Goal: Task Accomplishment & Management: Complete application form

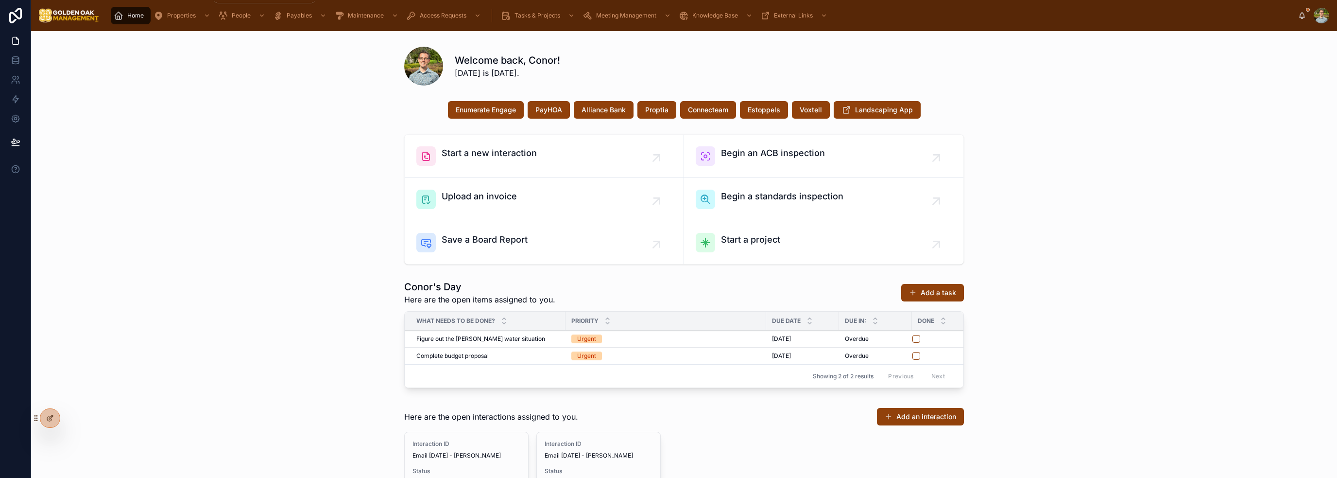
click at [174, 17] on span "Properties" at bounding box center [181, 16] width 29 height 8
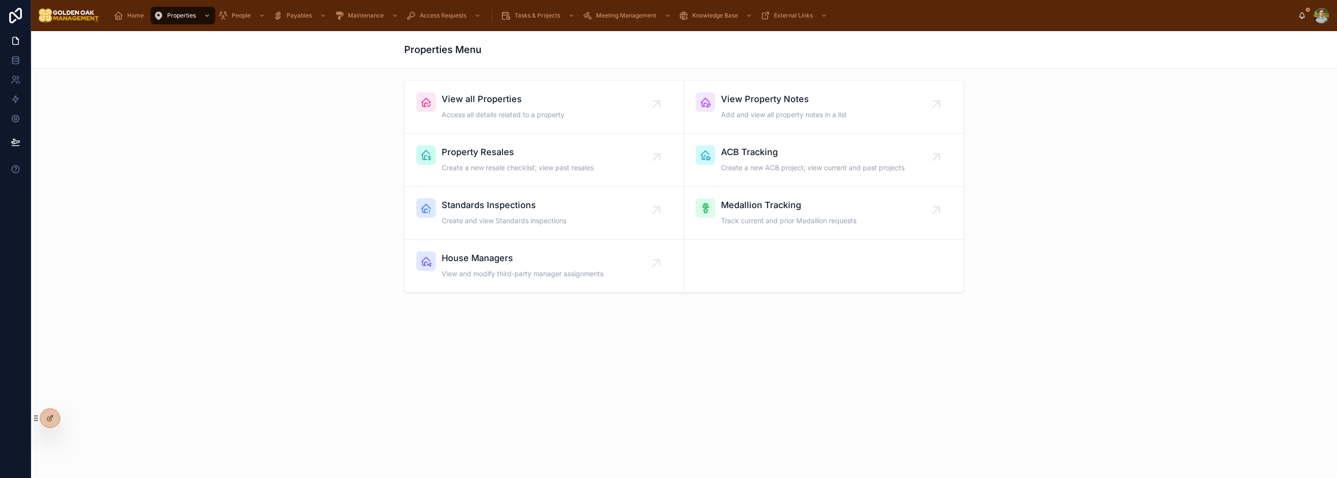
click at [564, 106] on div "View all Properties Access all details related to a property" at bounding box center [503, 106] width 123 height 29
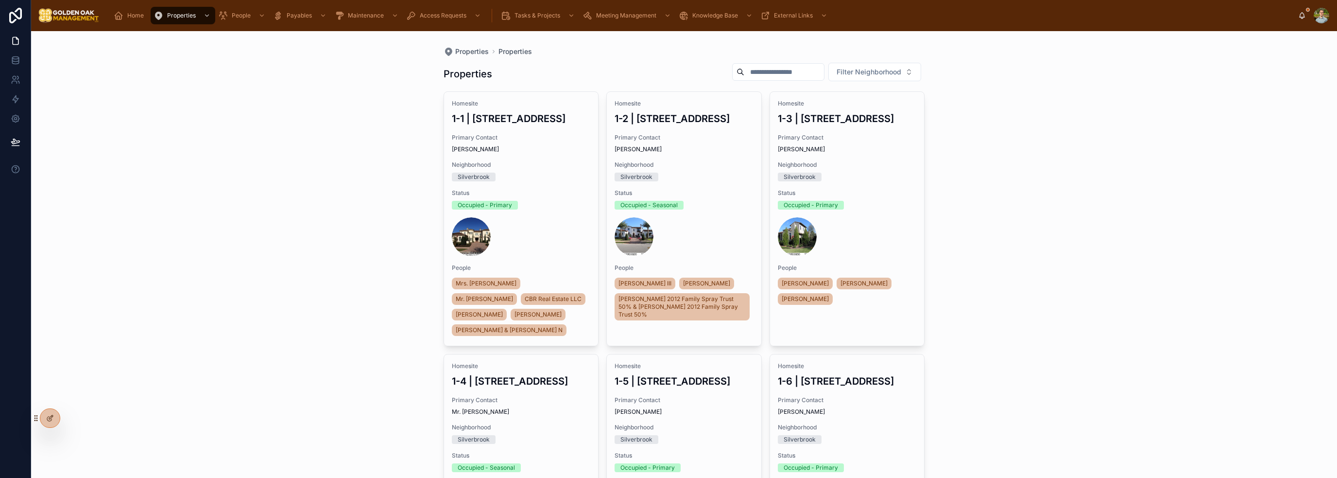
click at [796, 75] on input "text" at bounding box center [785, 72] width 80 height 14
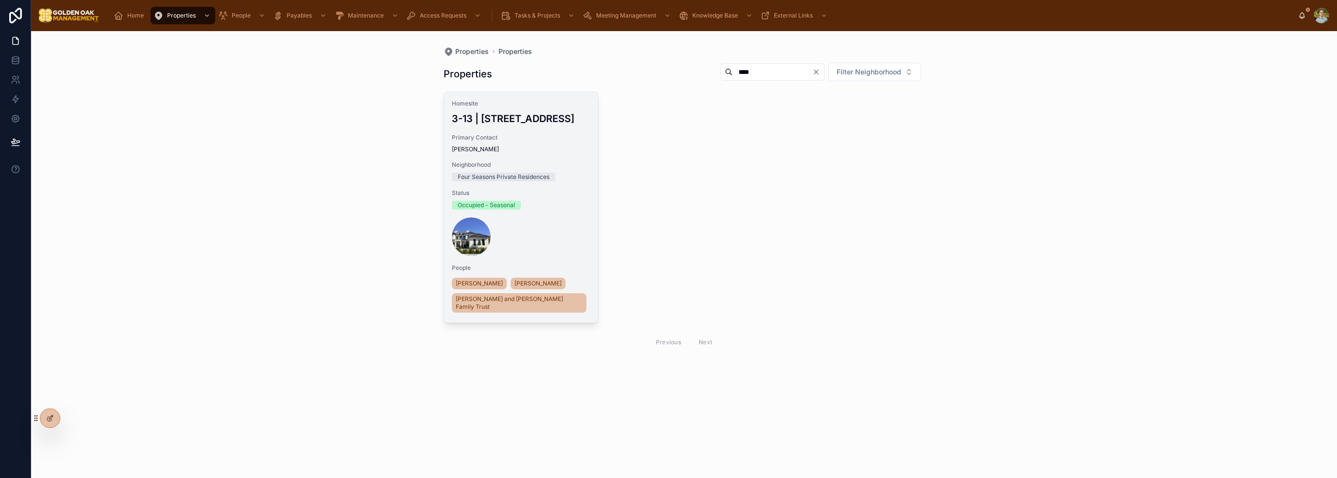
type input "****"
click at [537, 141] on span "Primary Contact" at bounding box center [521, 138] width 139 height 8
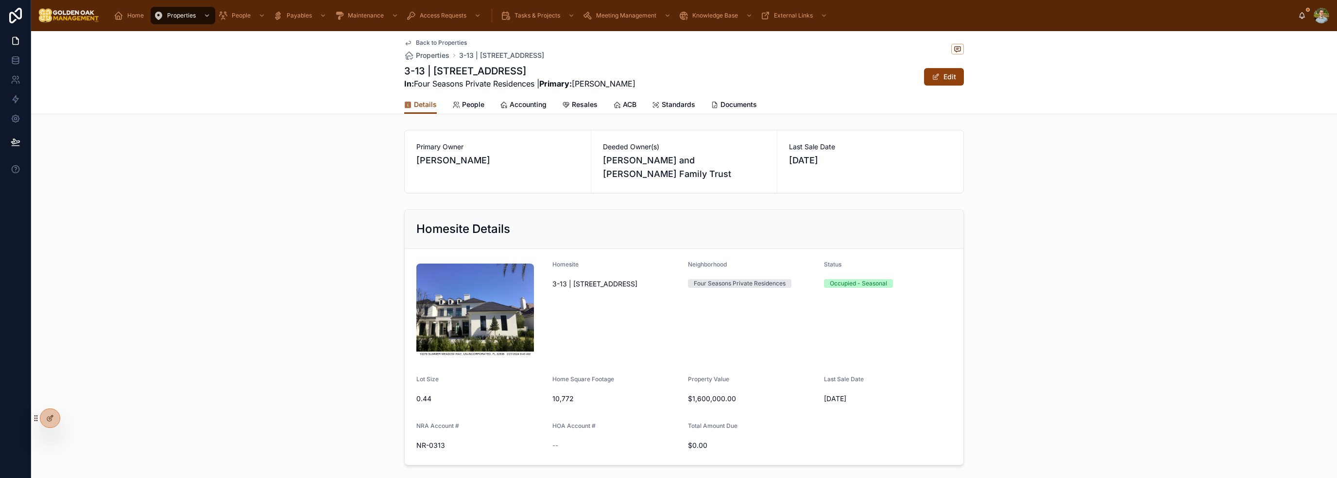
click at [464, 104] on span "People" at bounding box center [473, 105] width 22 height 10
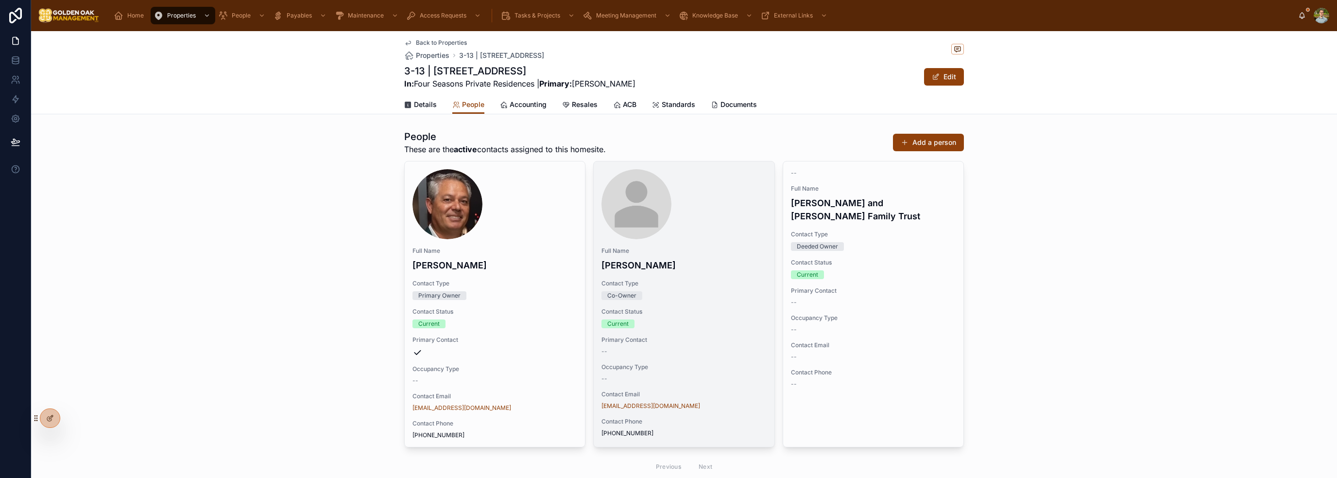
click at [0, 0] on icon at bounding box center [0, 0] width 0 height 0
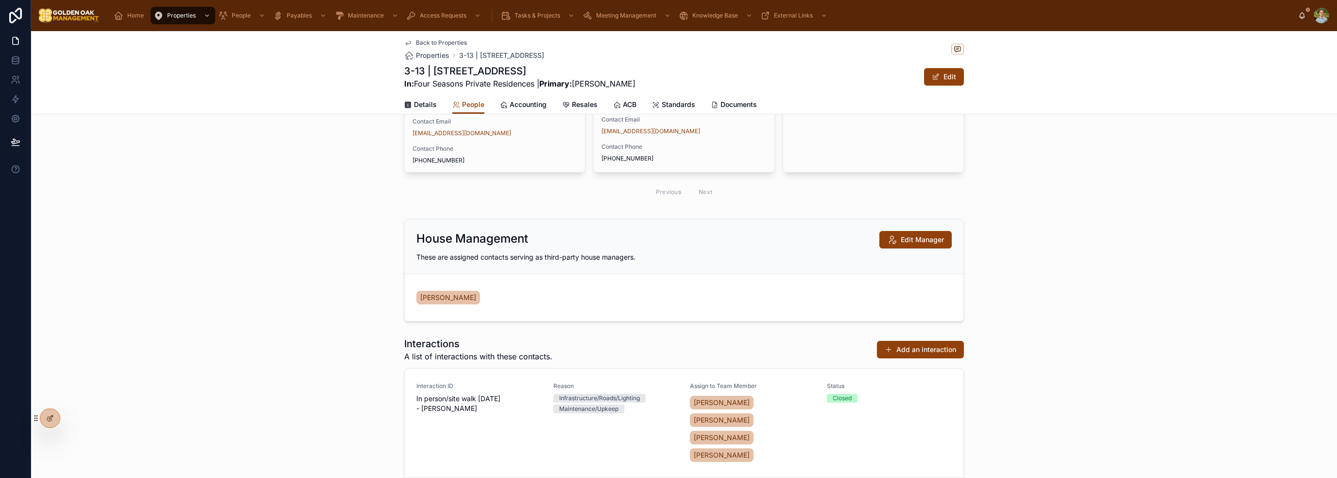
scroll to position [292, 0]
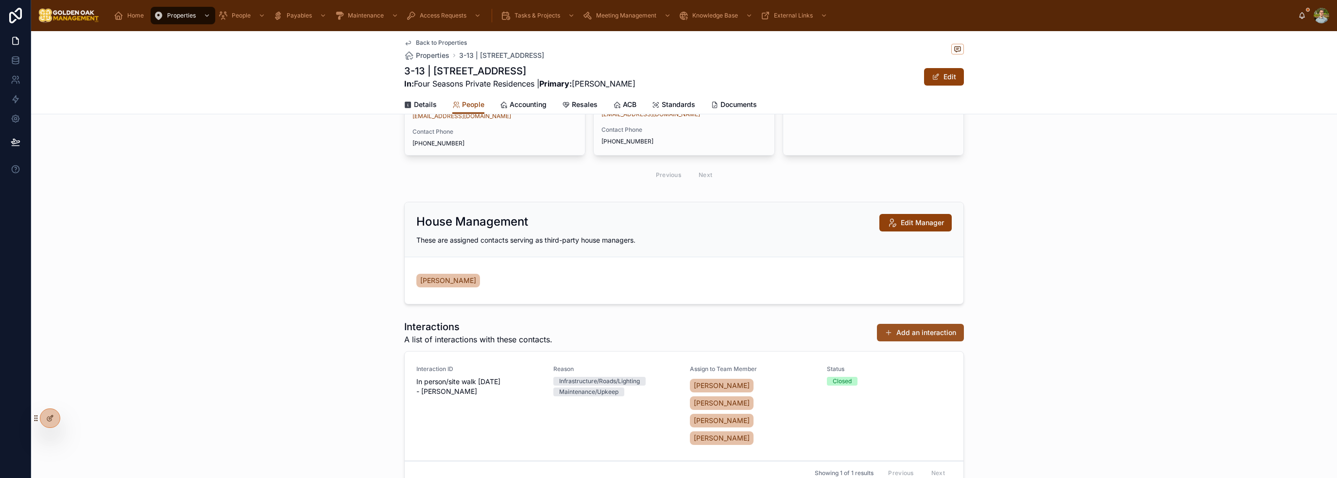
click at [943, 333] on button "Add an interaction" at bounding box center [920, 332] width 87 height 17
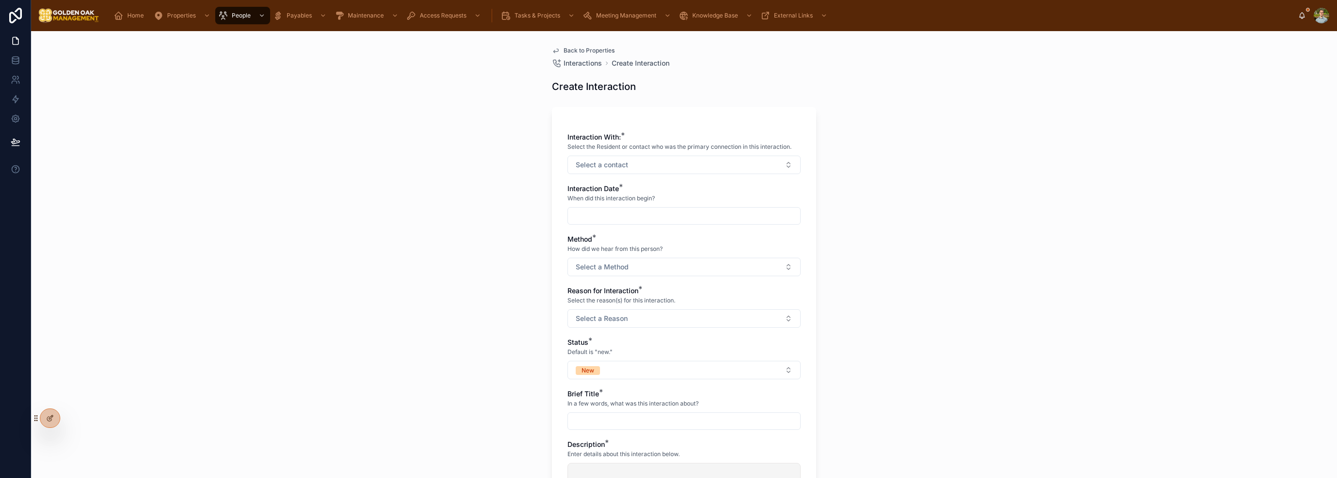
click at [660, 177] on div "Interaction With: * Select the Resident or contact who was the primary connecti…" at bounding box center [684, 349] width 233 height 435
click at [658, 169] on button "Select a contact" at bounding box center [684, 165] width 233 height 18
type input "*"
type input "****"
click at [667, 218] on span "[PERSON_NAME]" at bounding box center [645, 220] width 56 height 10
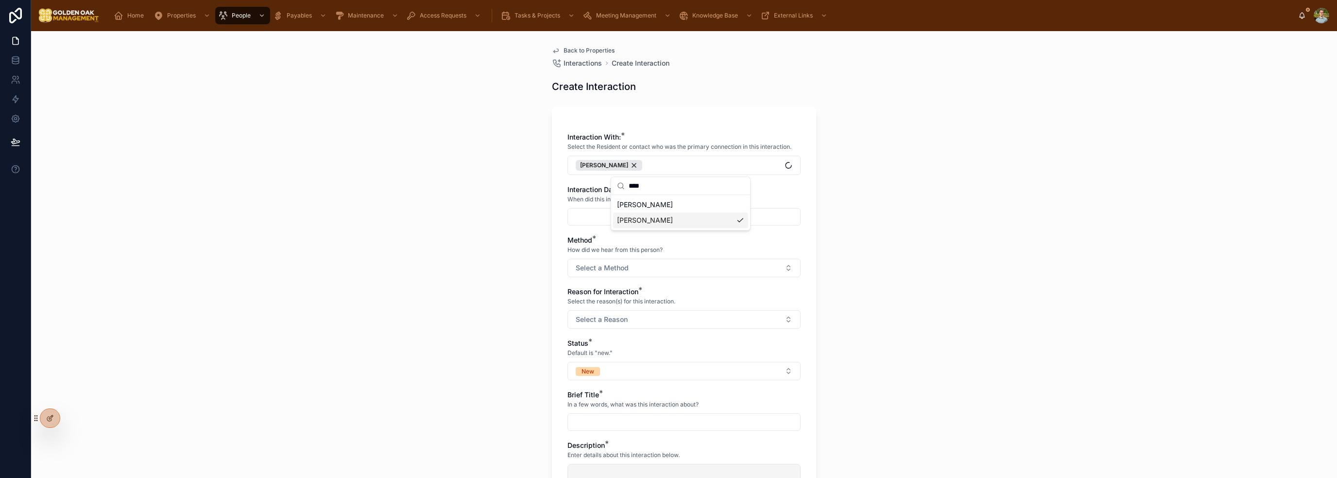
click at [587, 213] on input "text" at bounding box center [684, 217] width 232 height 14
click at [686, 243] on button "[DATE]" at bounding box center [680, 239] width 38 height 17
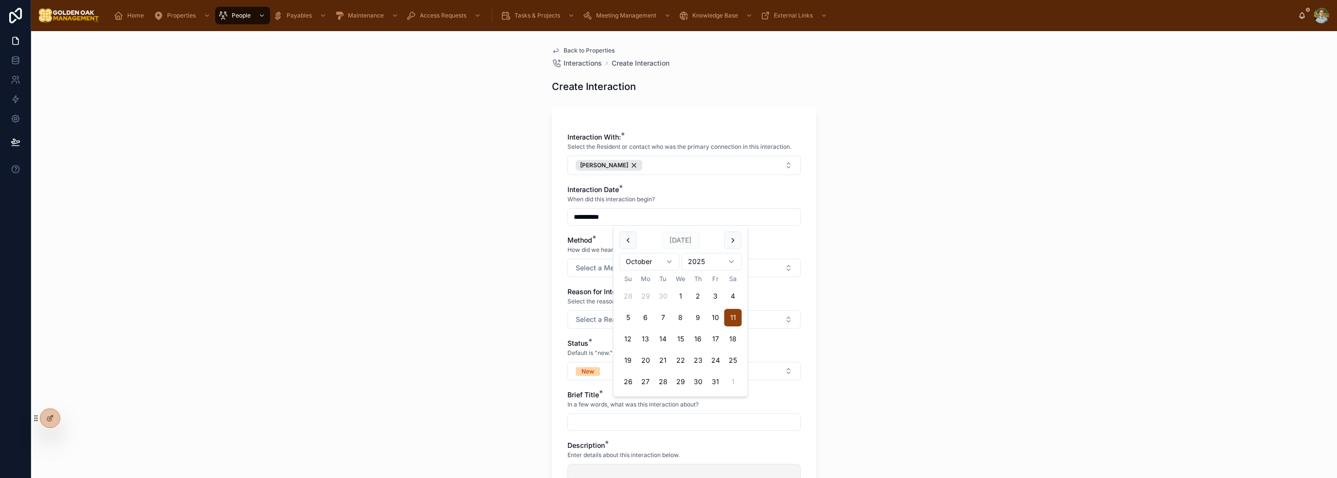
type input "**********"
click at [867, 243] on div "**********" at bounding box center [684, 254] width 1306 height 447
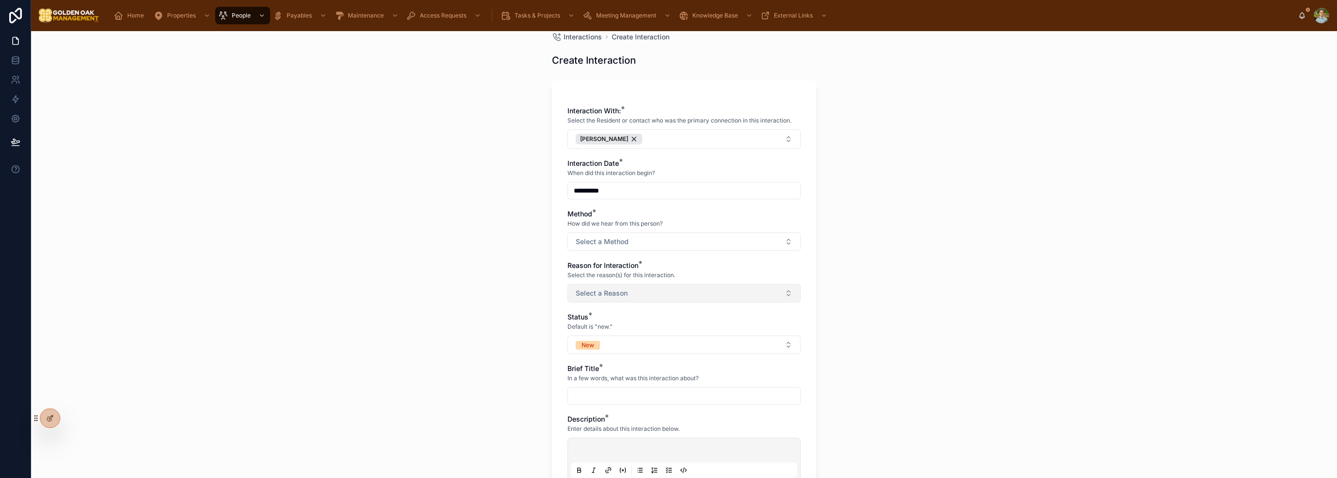
scroll to position [97, 0]
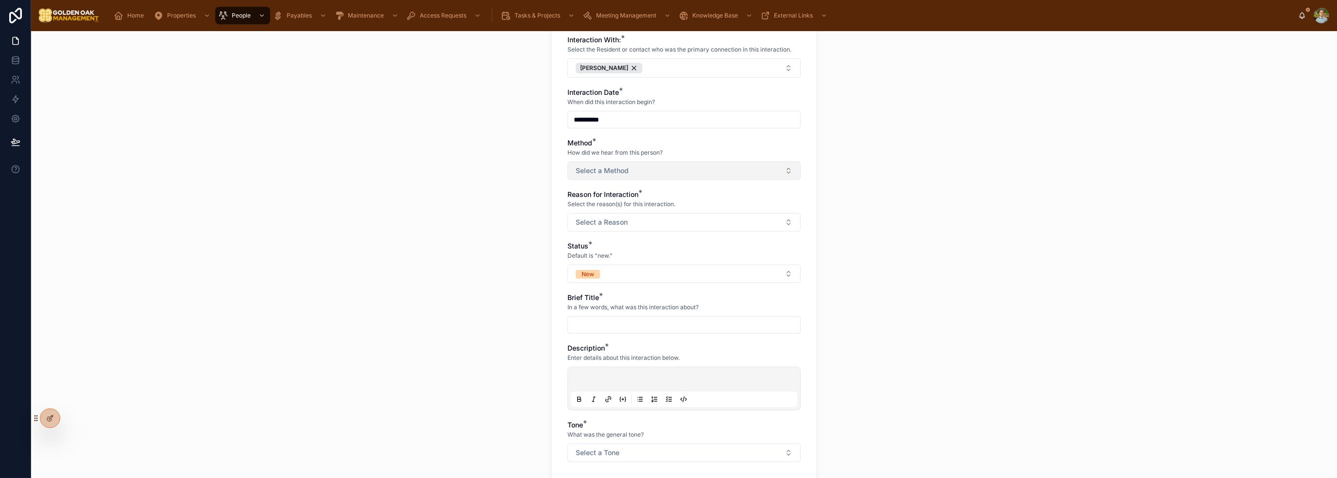
drag, startPoint x: 617, startPoint y: 165, endPoint x: 618, endPoint y: 174, distance: 9.7
click at [618, 166] on span "Select a Method" at bounding box center [602, 171] width 53 height 10
click at [678, 207] on div "Email" at bounding box center [680, 209] width 135 height 15
click at [913, 204] on div "**********" at bounding box center [684, 254] width 1306 height 447
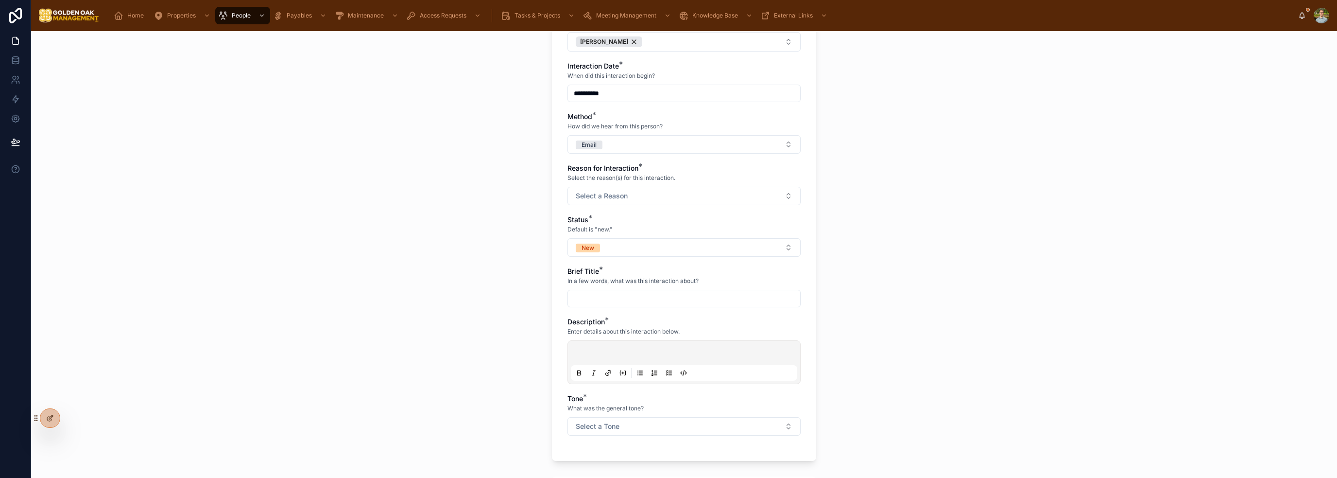
scroll to position [146, 0]
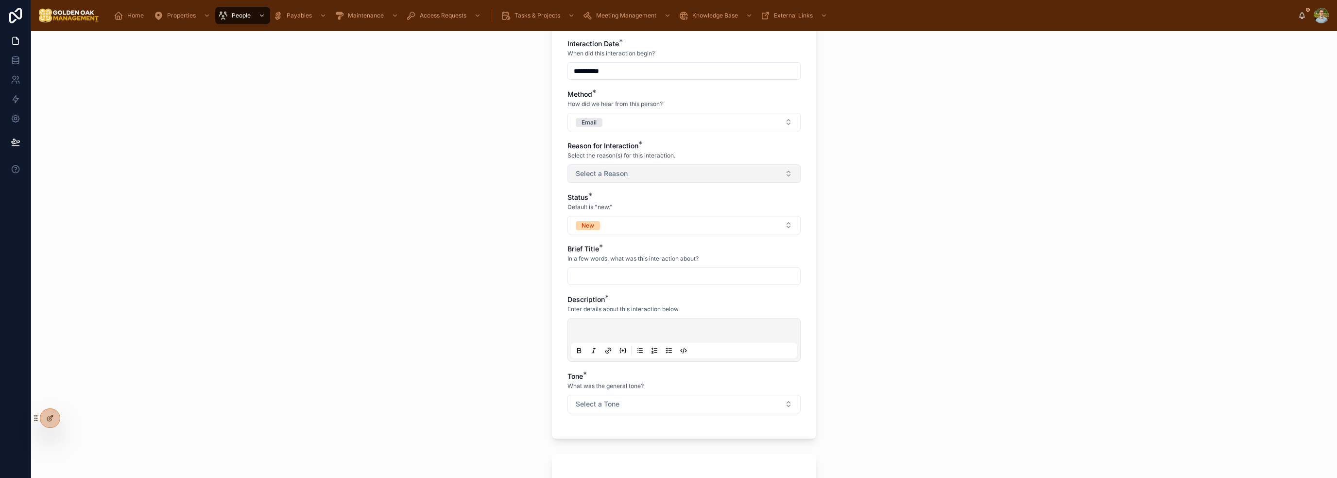
click at [693, 173] on button "Select a Reason" at bounding box center [684, 173] width 233 height 18
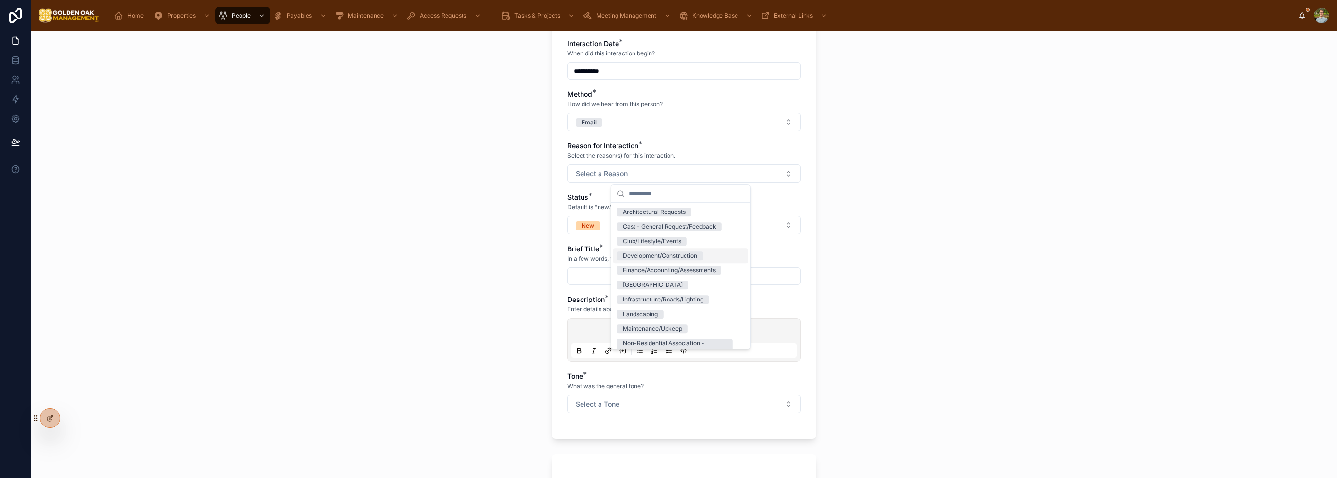
scroll to position [49, 0]
click at [689, 318] on span "Phase I HOA - General" at bounding box center [653, 317] width 73 height 9
click at [702, 247] on div "Non-Residential Association - General" at bounding box center [675, 250] width 104 height 17
drag, startPoint x: 933, startPoint y: 218, endPoint x: 924, endPoint y: 221, distance: 9.2
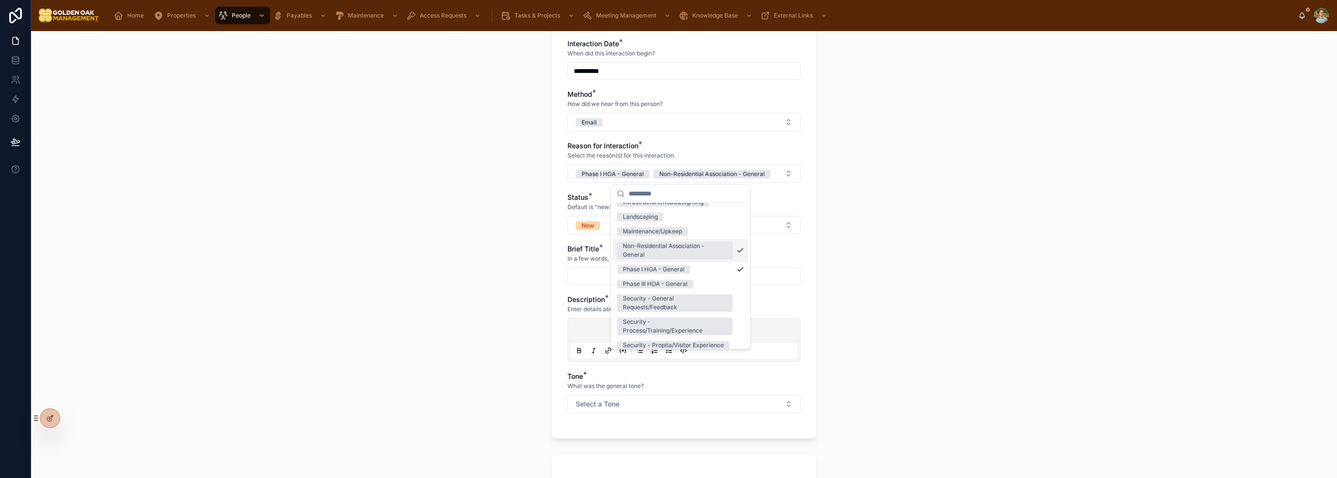
click at [931, 219] on div "**********" at bounding box center [684, 254] width 1306 height 447
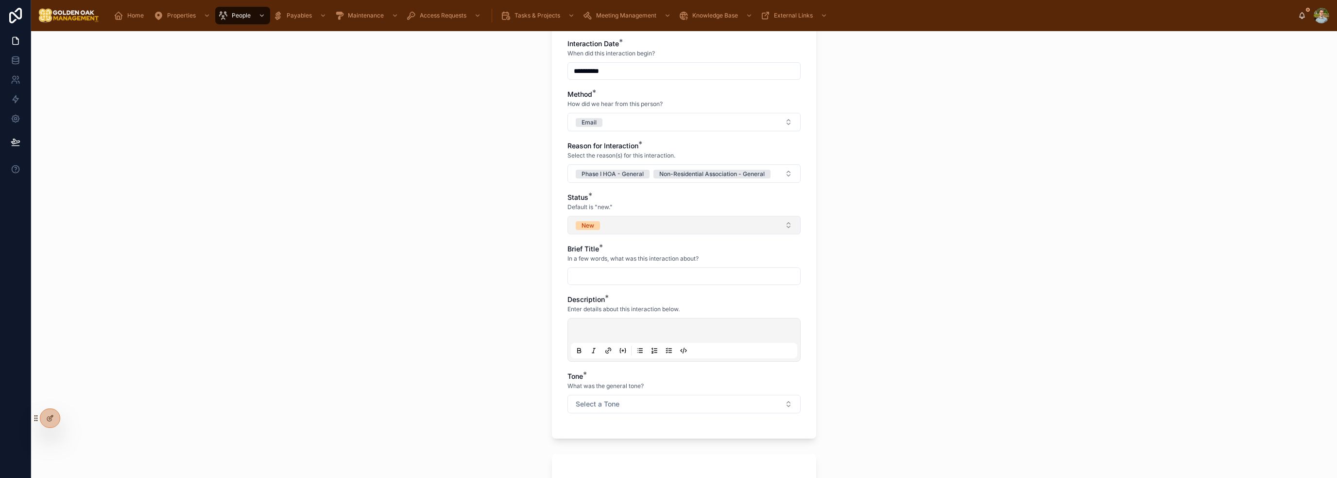
click at [711, 226] on button "New" at bounding box center [684, 225] width 233 height 18
click at [679, 319] on div "Closed" at bounding box center [680, 322] width 135 height 15
click at [665, 277] on input "text" at bounding box center [684, 276] width 232 height 14
type input "**********"
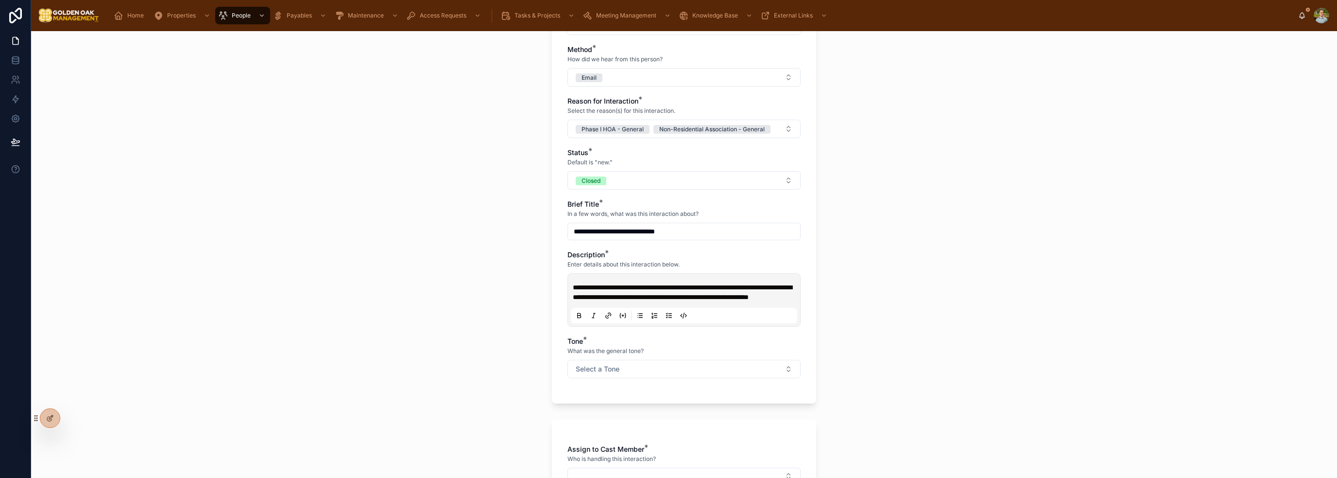
scroll to position [243, 0]
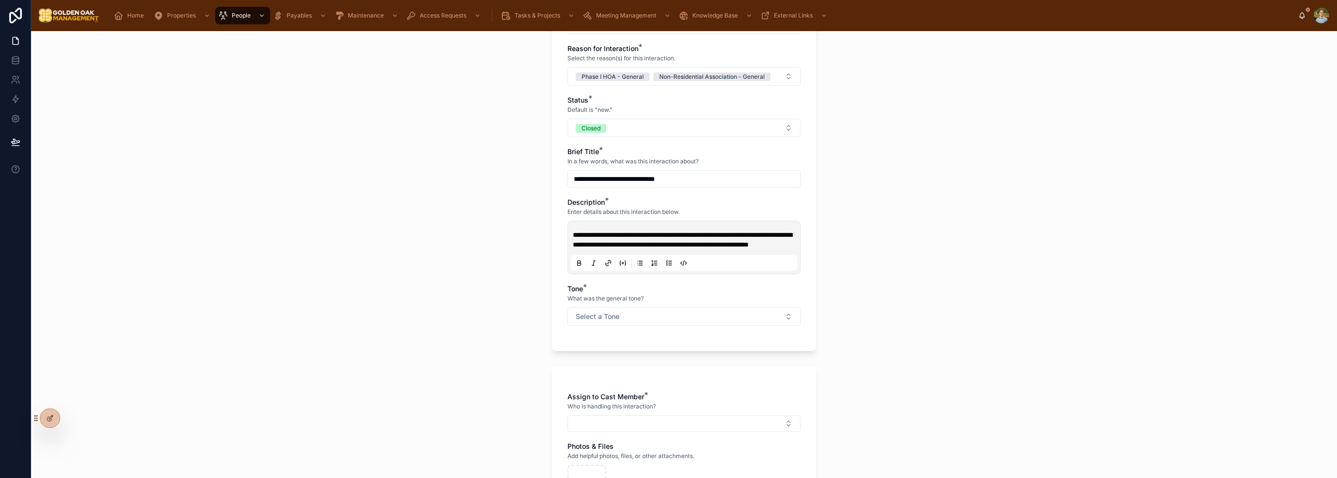
drag, startPoint x: 597, startPoint y: 322, endPoint x: 600, endPoint y: 346, distance: 23.5
click at [598, 321] on span "Select a Tone" at bounding box center [598, 317] width 44 height 10
click at [662, 384] on div "Neutral" at bounding box center [680, 379] width 135 height 15
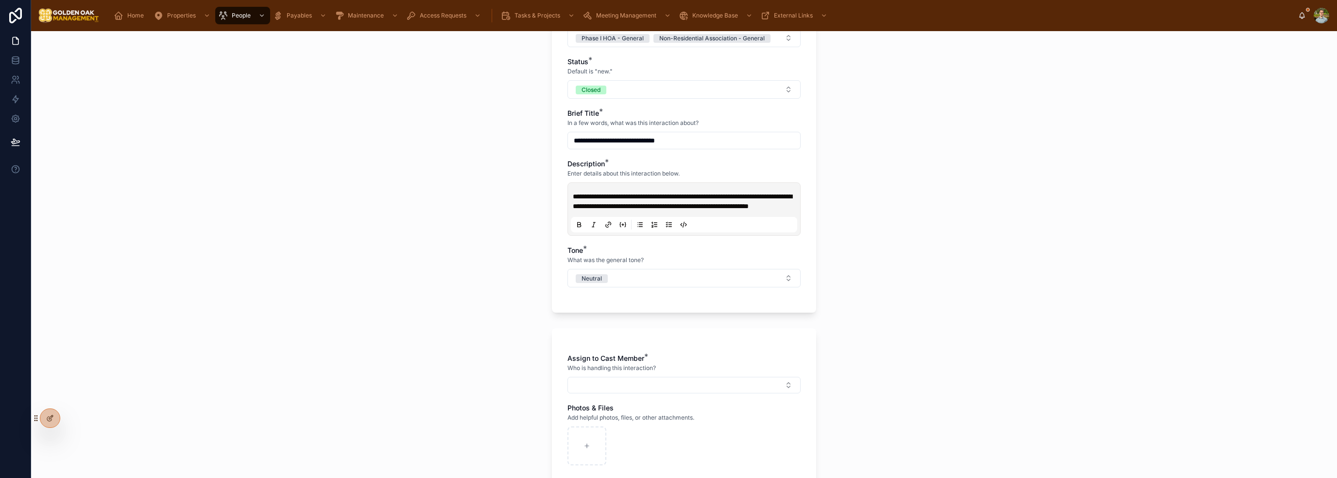
scroll to position [340, 0]
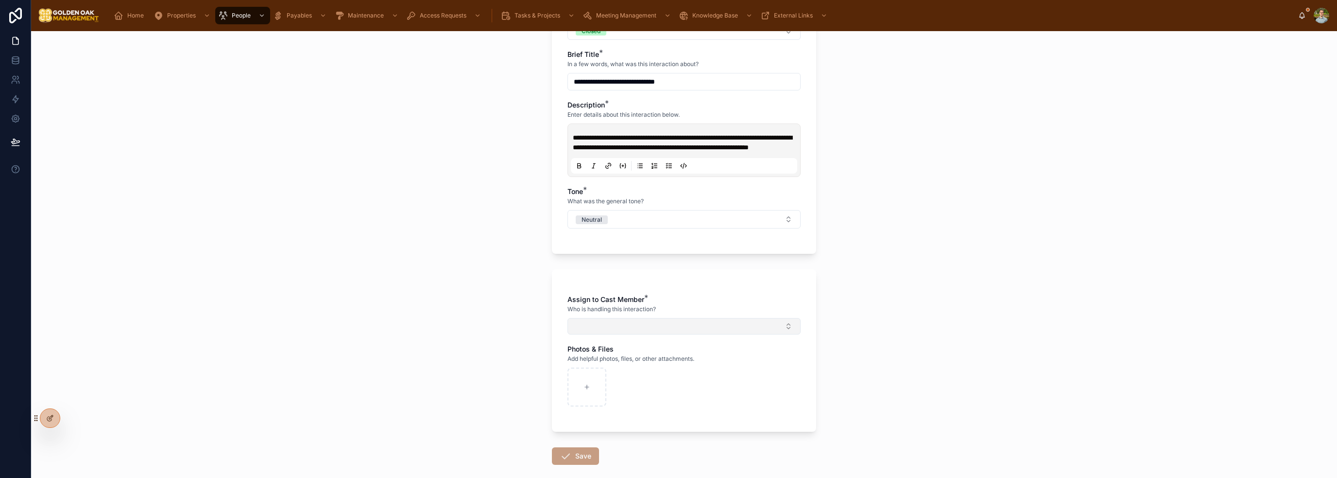
click at [642, 334] on button "Select Button" at bounding box center [684, 326] width 233 height 17
click at [652, 416] on span "[PERSON_NAME]" at bounding box center [645, 420] width 56 height 10
click at [471, 318] on div "**********" at bounding box center [684, 254] width 1306 height 447
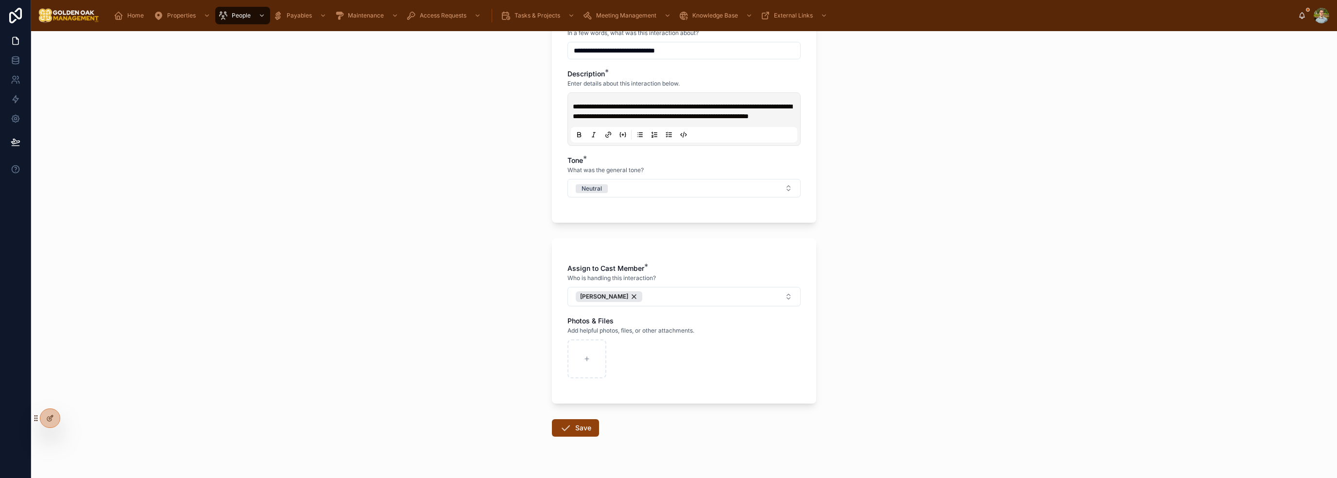
scroll to position [401, 0]
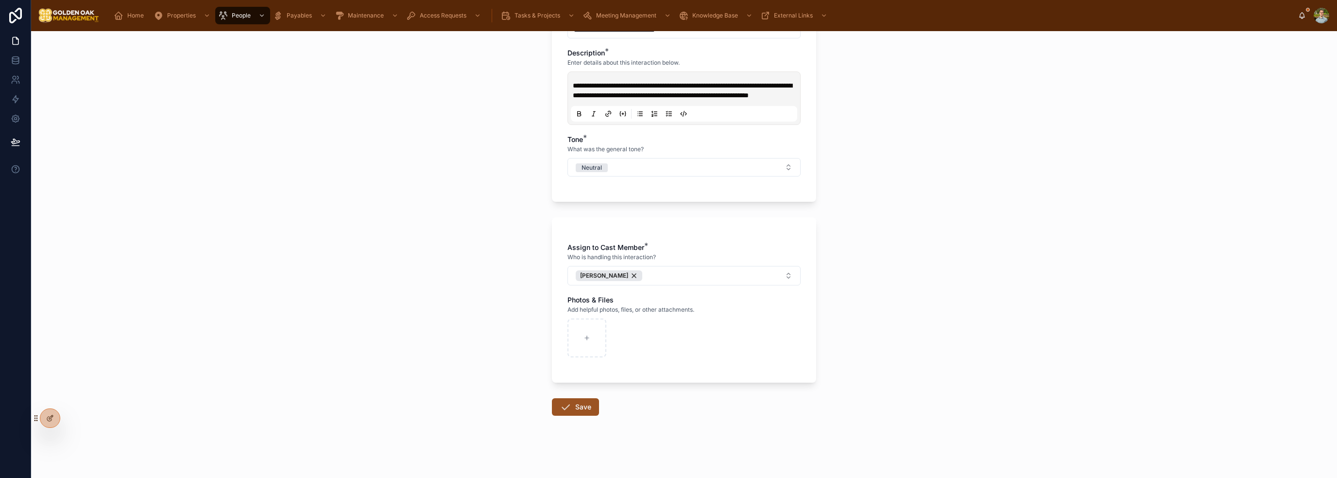
click at [567, 405] on icon at bounding box center [566, 407] width 12 height 12
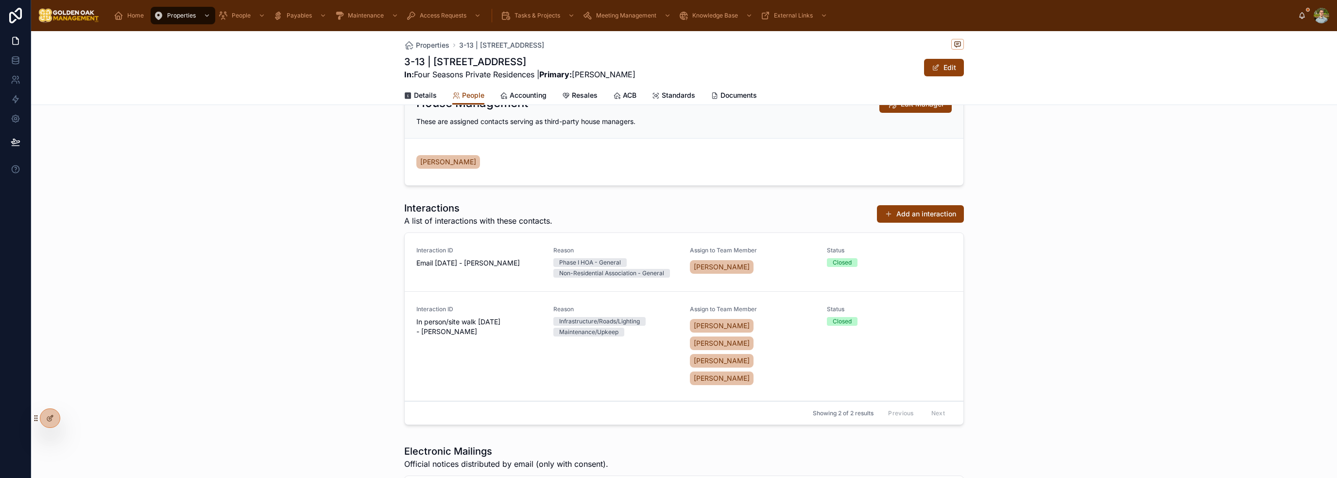
click at [1030, 311] on div "Interactions A list of interactions with these contacts. Add an interaction Int…" at bounding box center [684, 314] width 1306 height 235
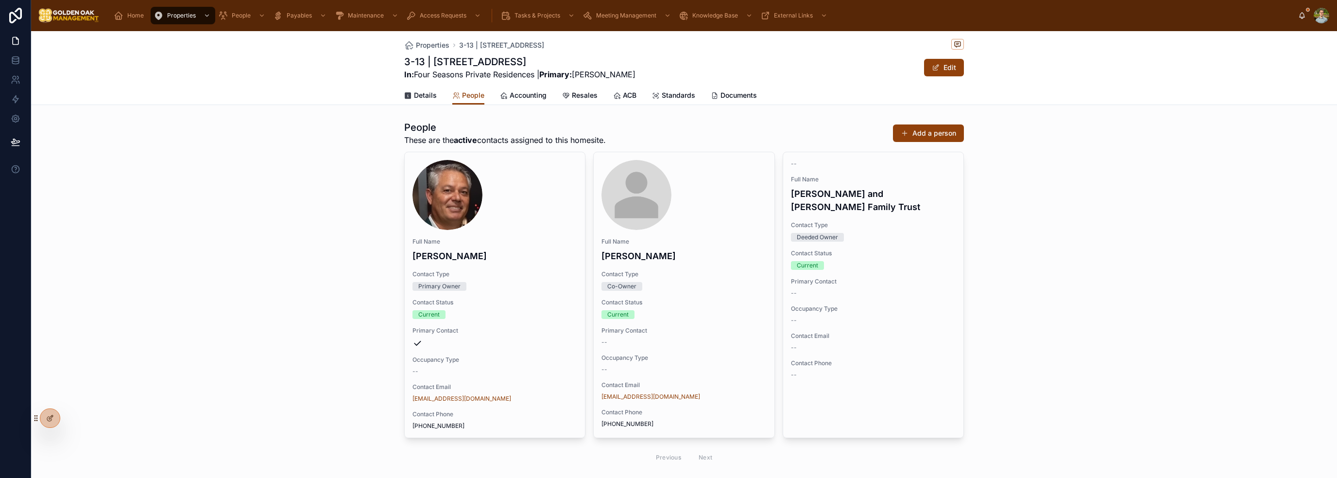
click at [191, 159] on div "People These are the active contacts assigned to this homesite. Add a person Fu…" at bounding box center [684, 295] width 1306 height 356
click at [668, 69] on div "3-13 | [STREET_ADDRESS] In: Four Seasons Private Residences | Primary: [PERSON_…" at bounding box center [684, 67] width 560 height 25
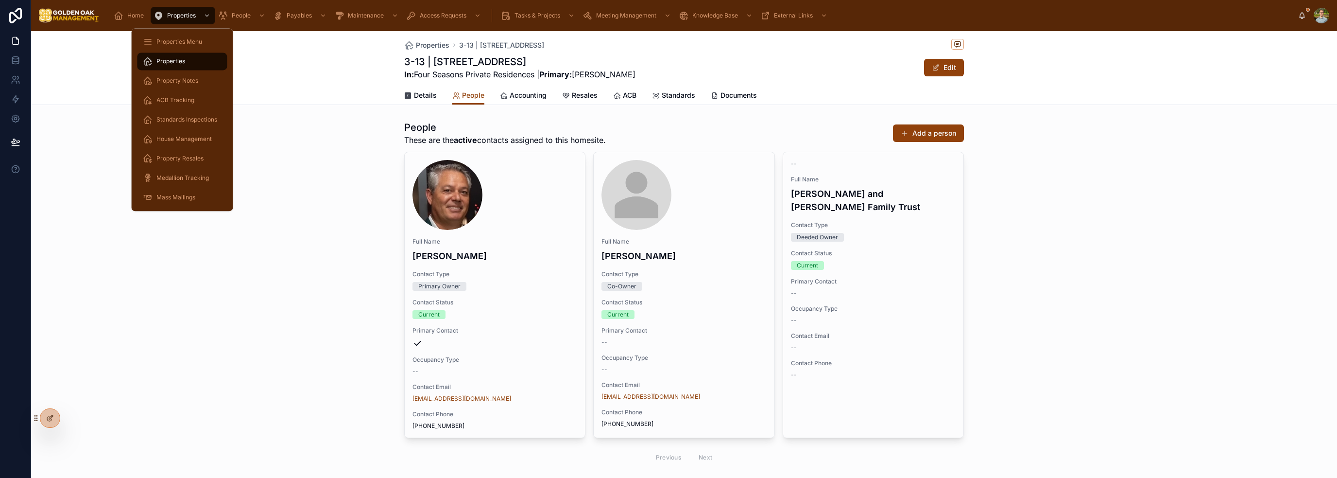
click at [196, 39] on span "Properties Menu" at bounding box center [179, 42] width 46 height 8
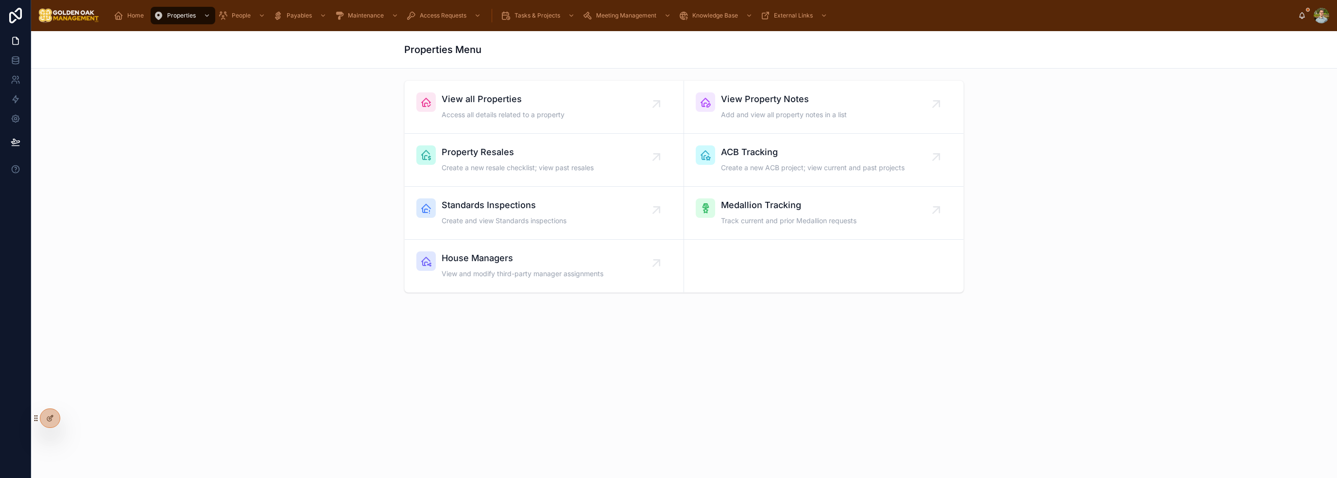
click at [519, 103] on span "View all Properties" at bounding box center [503, 99] width 123 height 14
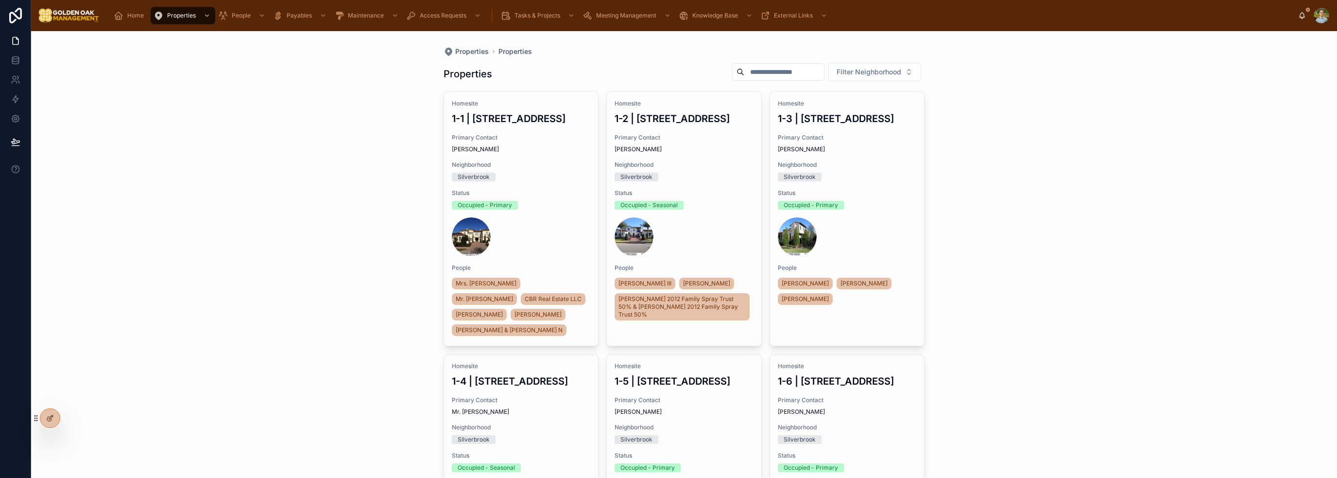
click at [794, 71] on input "text" at bounding box center [785, 72] width 80 height 14
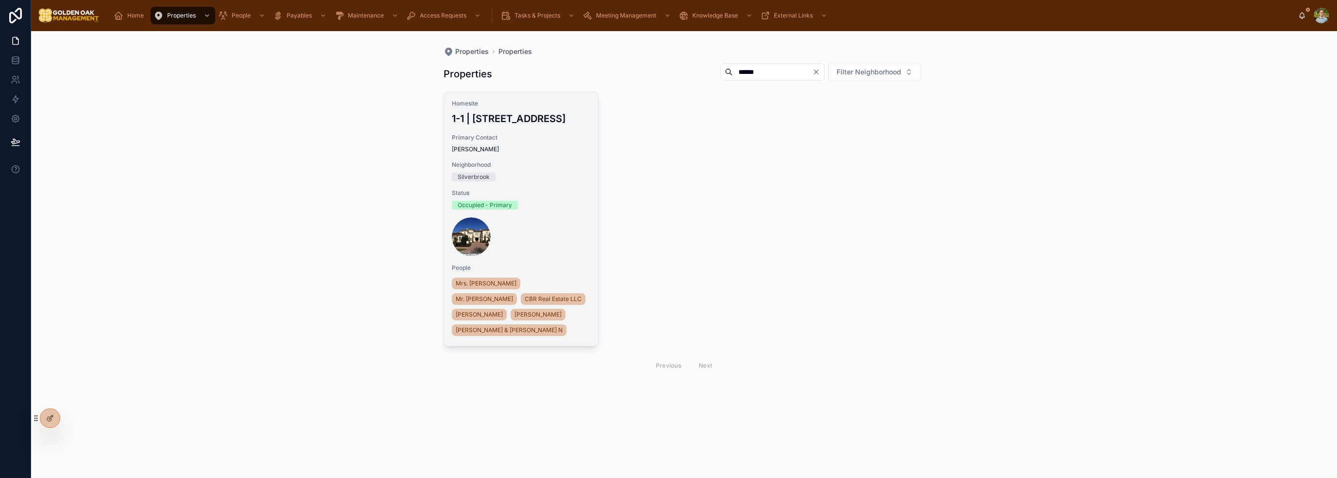
type input "******"
click at [538, 164] on span "Neighborhood" at bounding box center [521, 165] width 139 height 8
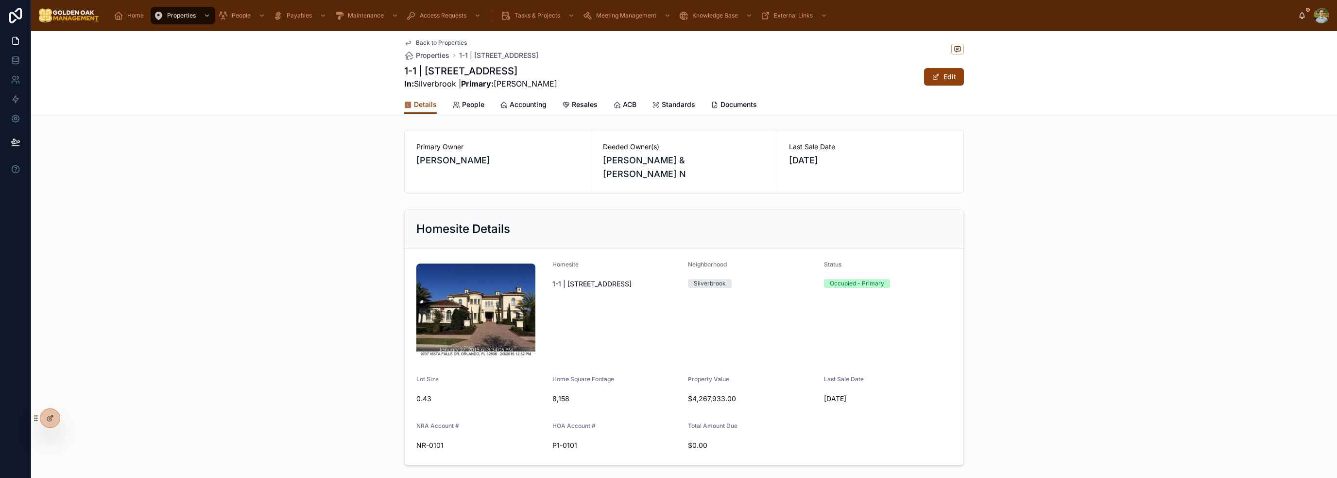
click at [464, 102] on span "People" at bounding box center [473, 105] width 22 height 10
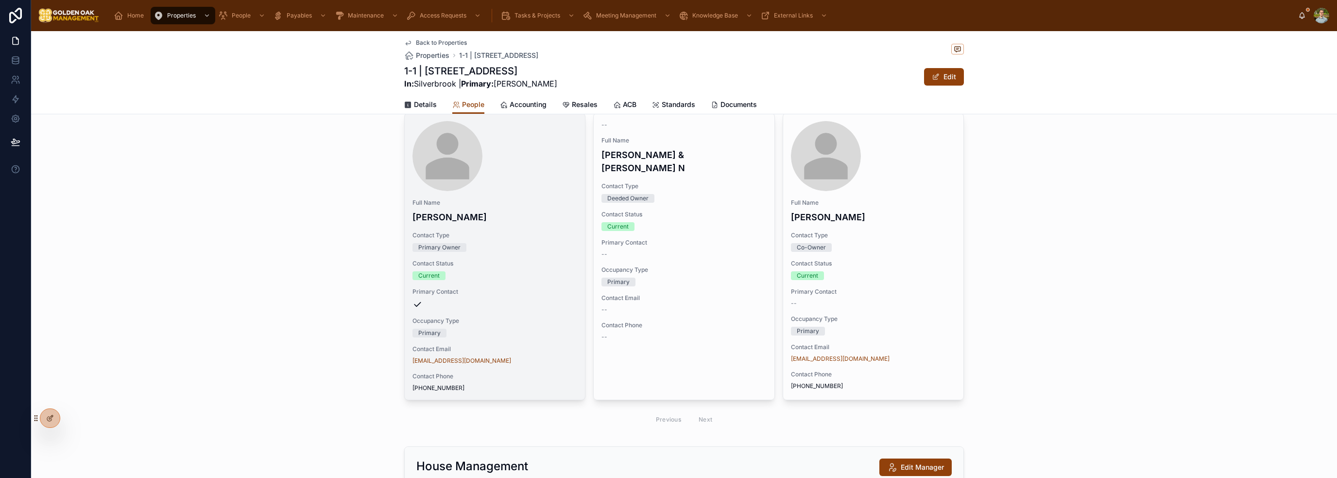
scroll to position [49, 0]
click at [0, 0] on icon at bounding box center [0, 0] width 0 height 0
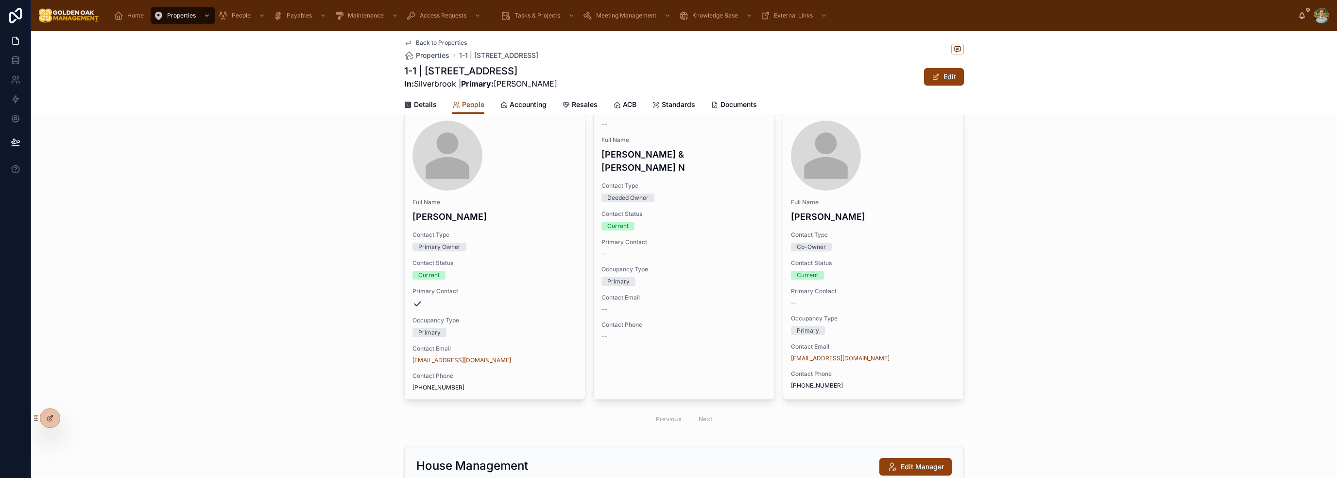
click at [327, 230] on div "People These are the active contacts assigned to this homesite. Add a person Fu…" at bounding box center [684, 255] width 1306 height 357
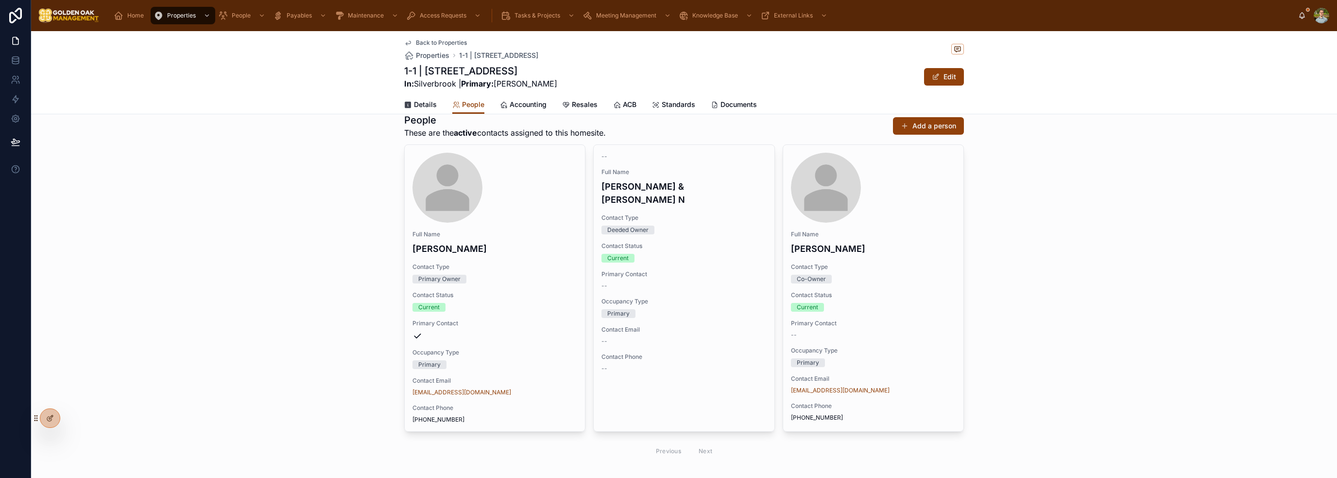
scroll to position [0, 0]
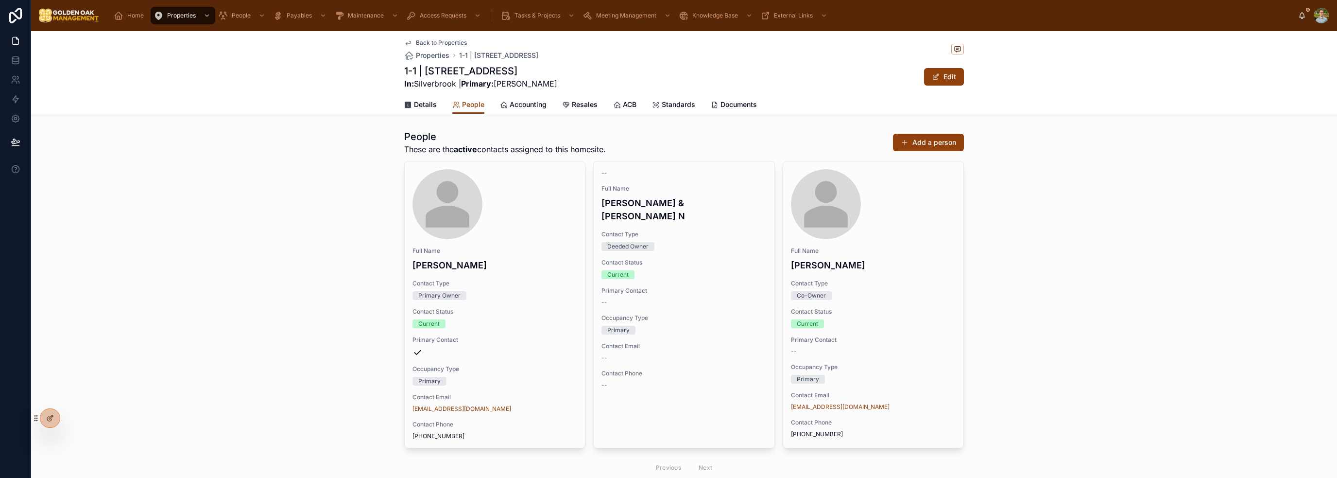
click at [1074, 206] on div "People These are the active contacts assigned to this homesite. Add a person Fu…" at bounding box center [684, 304] width 1306 height 357
click at [259, 155] on div "People These are the active contacts assigned to this homesite. Add a person Fu…" at bounding box center [684, 304] width 1306 height 357
click at [270, 157] on div "People These are the active contacts assigned to this homesite. Add a person Fu…" at bounding box center [684, 304] width 1306 height 357
click at [119, 13] on icon "scrollable content" at bounding box center [119, 16] width 10 height 10
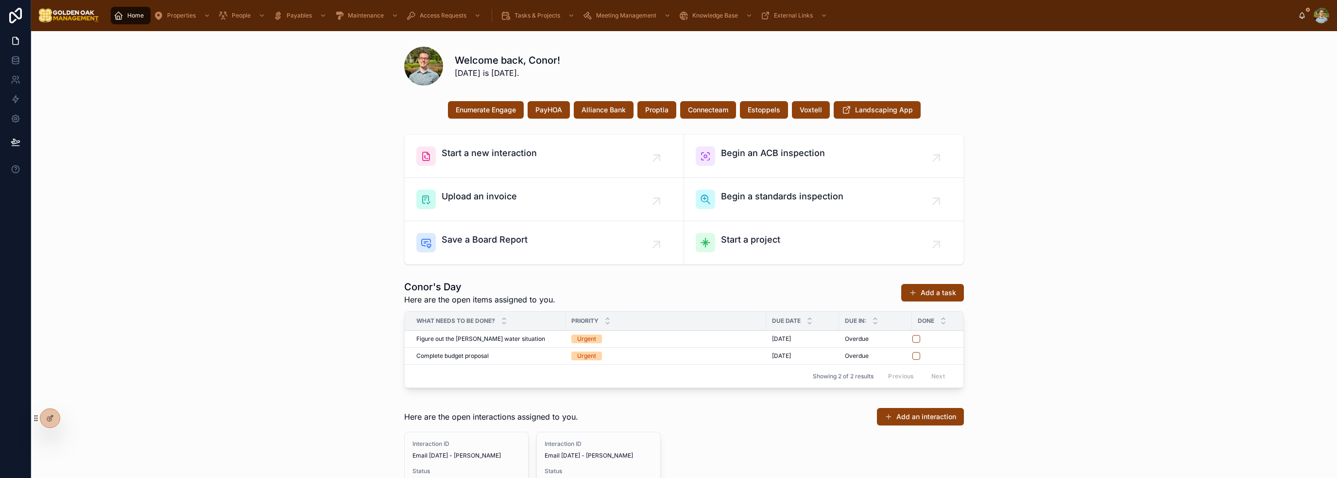
drag, startPoint x: 1221, startPoint y: 194, endPoint x: 1222, endPoint y: 181, distance: 13.2
click at [1219, 194] on div "Start a new interaction Begin an ACB inspection Upload an invoice Begin a stand…" at bounding box center [684, 199] width 1291 height 138
